Goal: Information Seeking & Learning: Learn about a topic

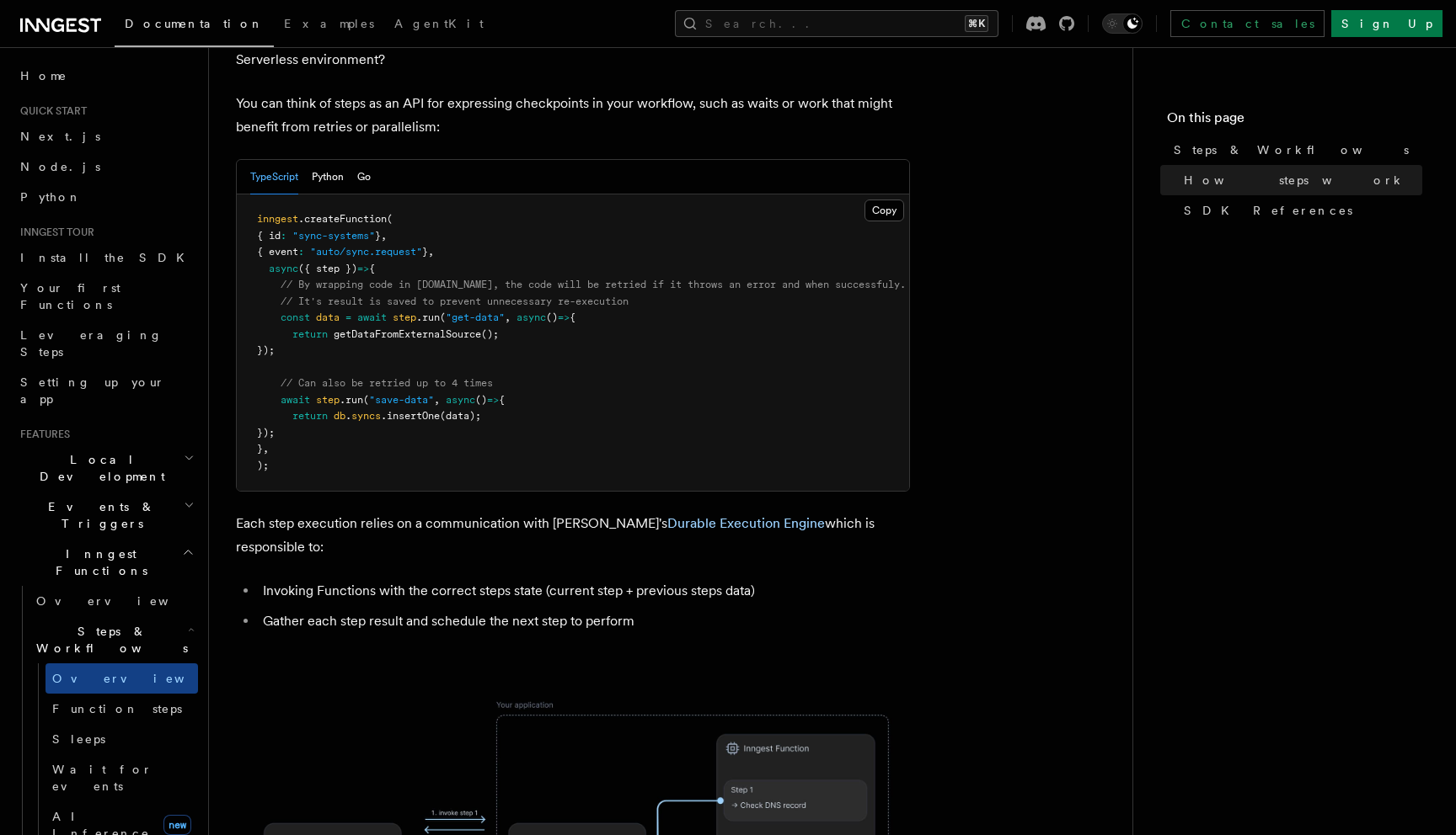
scroll to position [745, 0]
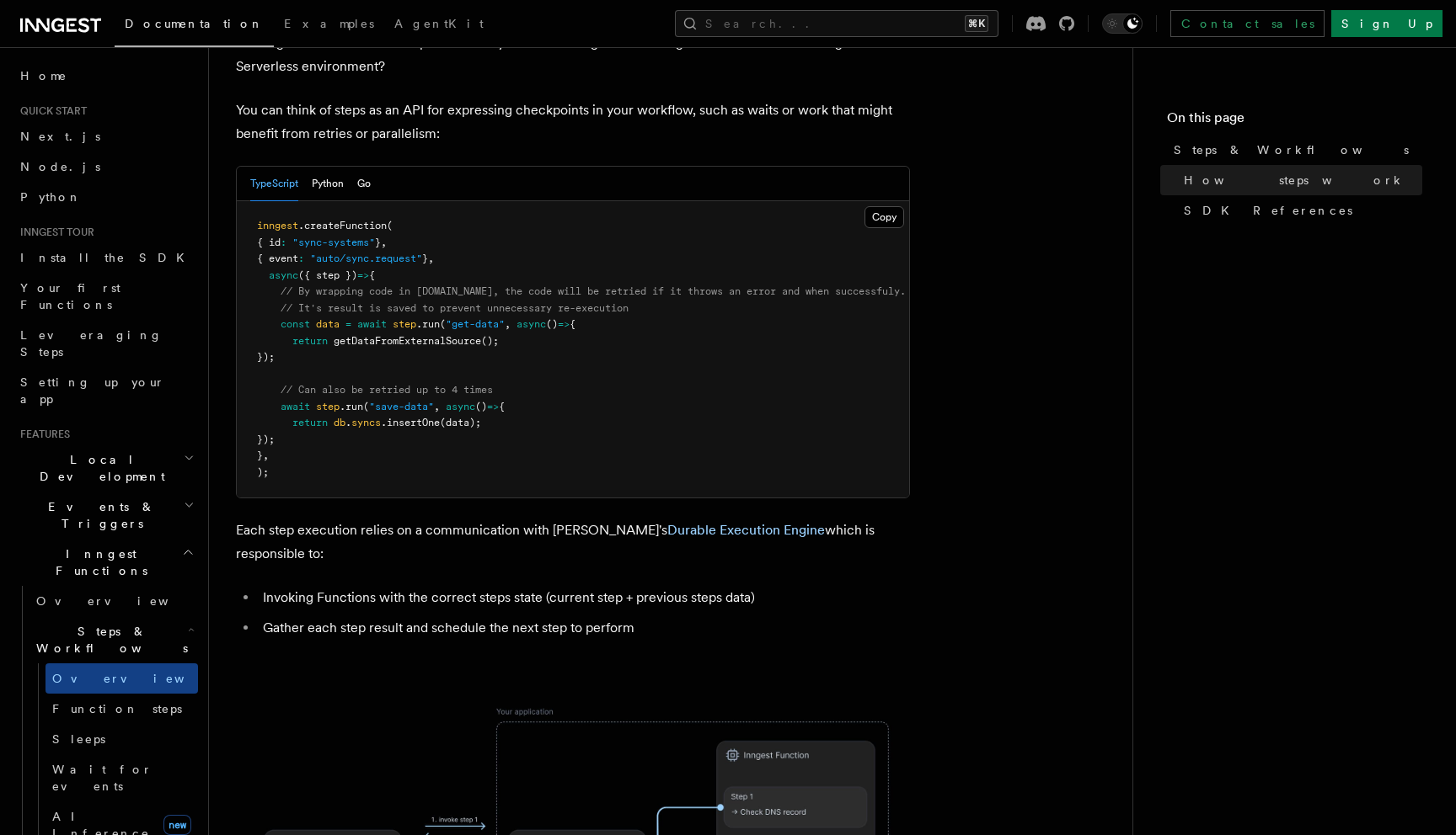
click at [188, 498] on icon "button" at bounding box center [189, 505] width 11 height 14
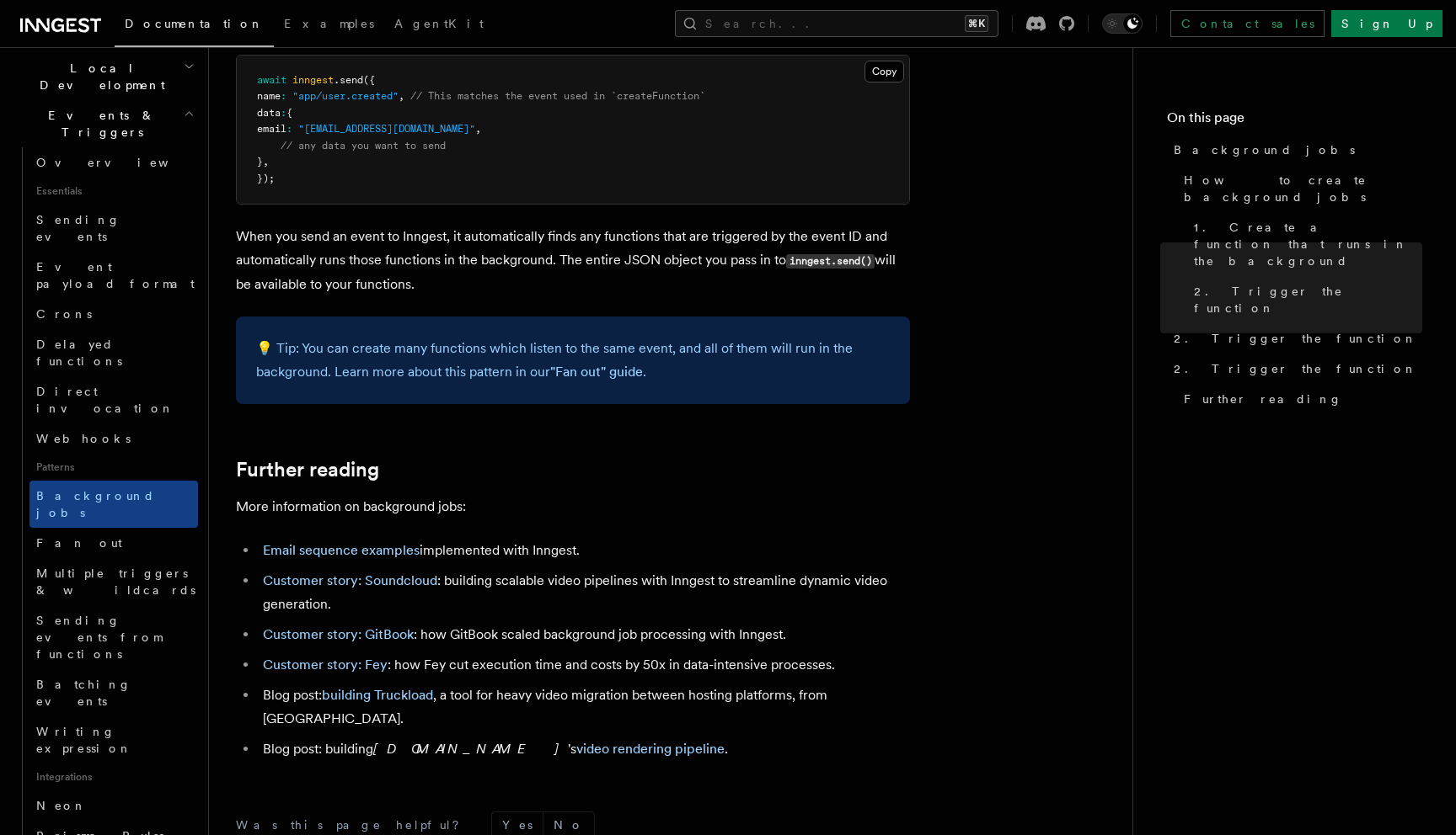
scroll to position [393, 0]
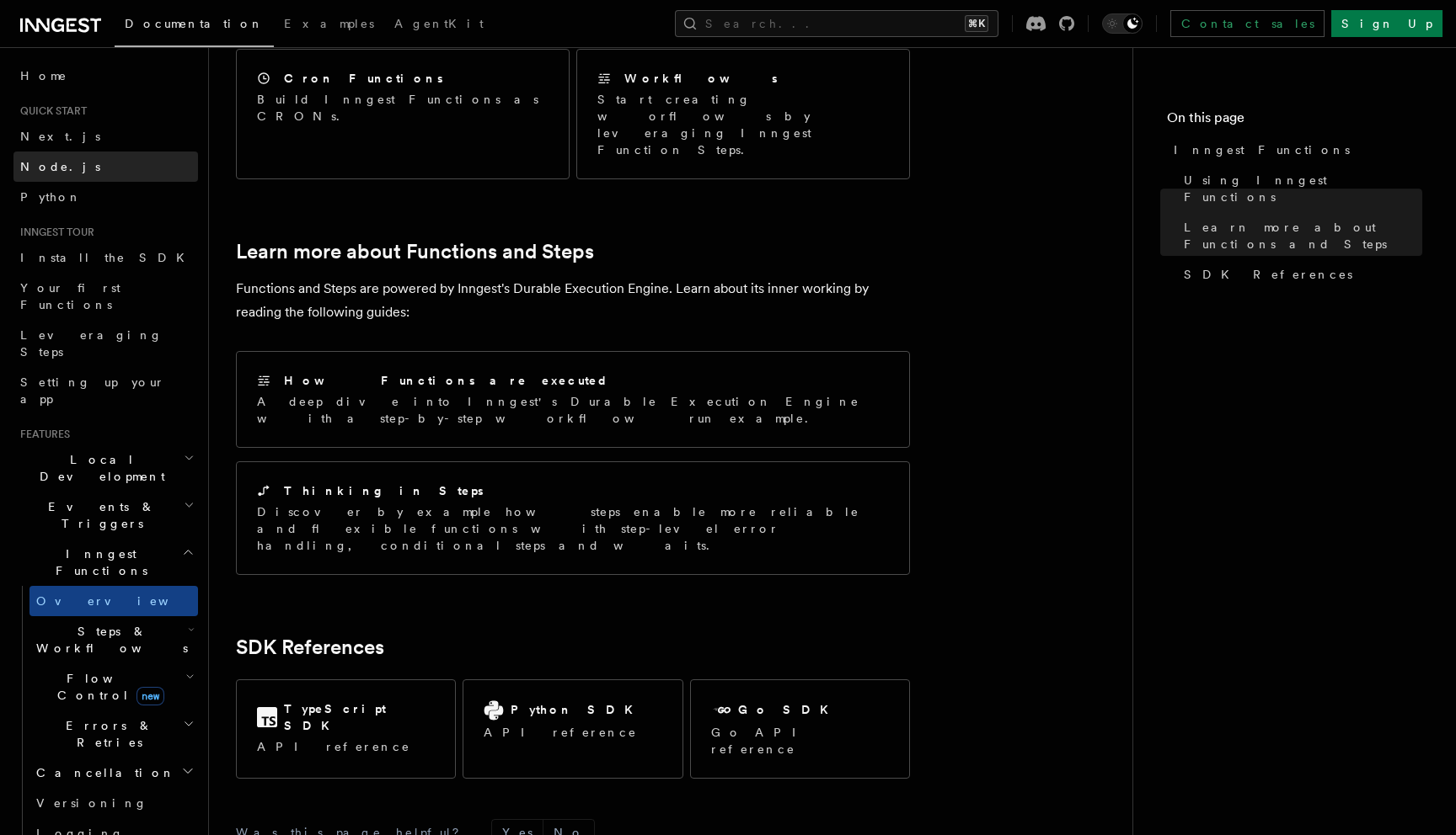
scroll to position [1023, 0]
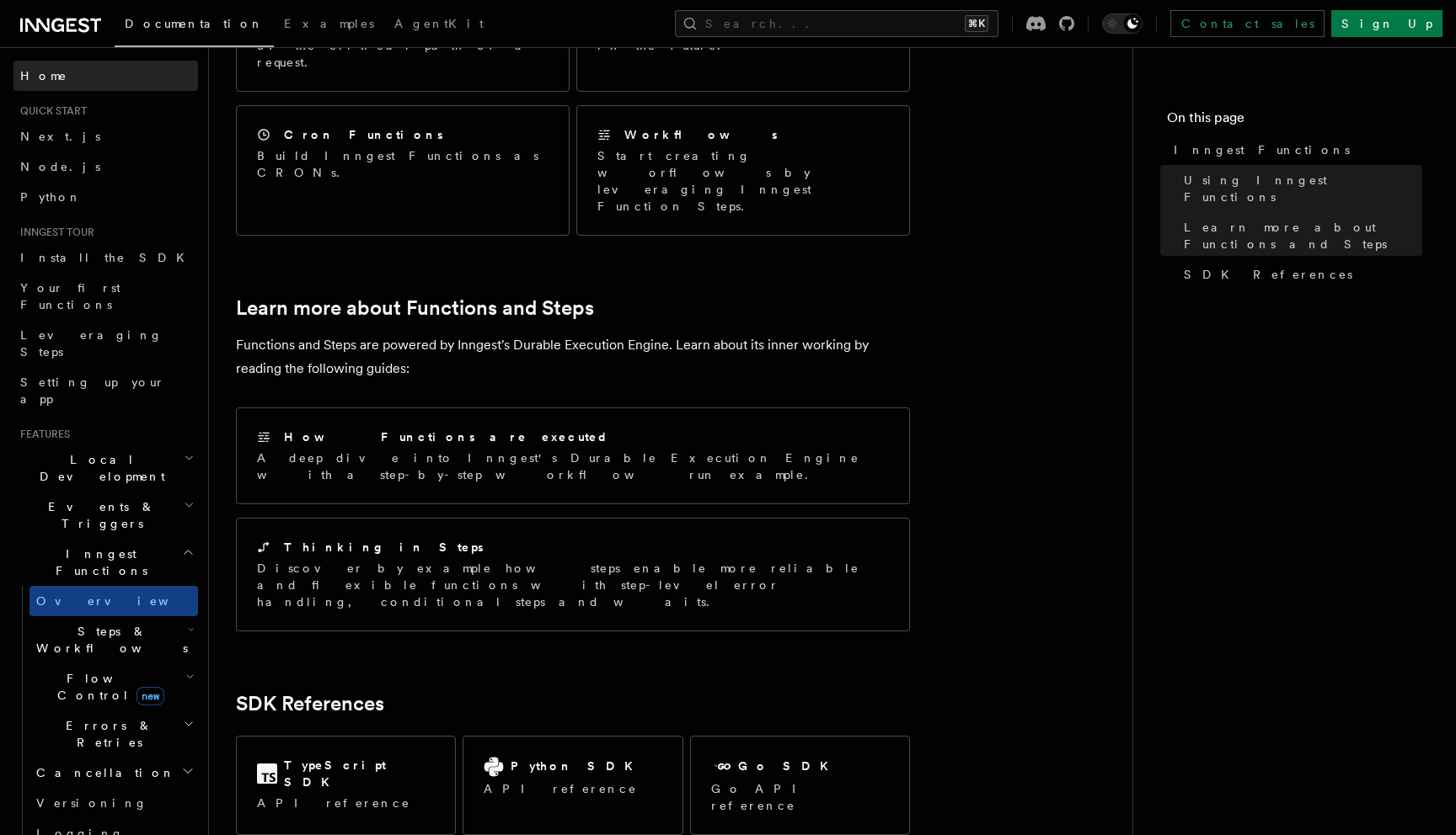
click at [54, 80] on link "Home" at bounding box center [106, 76] width 185 height 31
